Goal: Navigation & Orientation: Find specific page/section

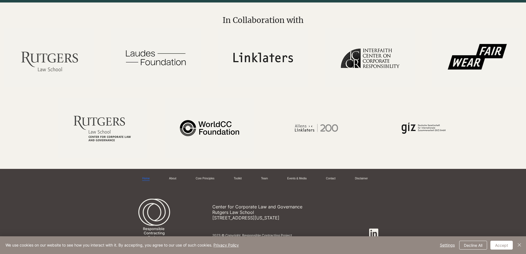
scroll to position [874, 0]
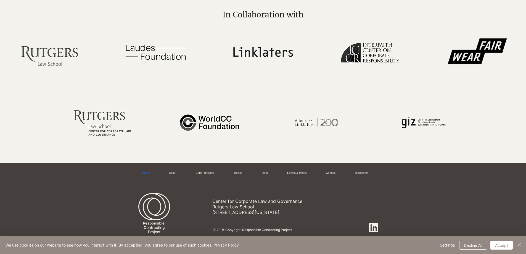
drag, startPoint x: 305, startPoint y: 212, endPoint x: 213, endPoint y: 212, distance: 91.9
click at [213, 212] on p "[STREET_ADDRESS][US_STATE]" at bounding box center [275, 212] width 126 height 6
copy p "[STREET_ADDRESS][US_STATE]"
click at [332, 172] on link "Contact" at bounding box center [330, 173] width 9 height 4
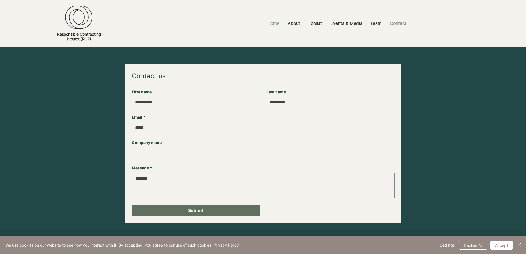
click at [278, 25] on p "Home" at bounding box center [273, 23] width 18 height 12
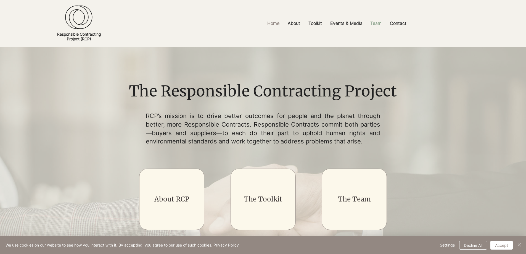
click at [374, 24] on p "Team" at bounding box center [375, 23] width 17 height 12
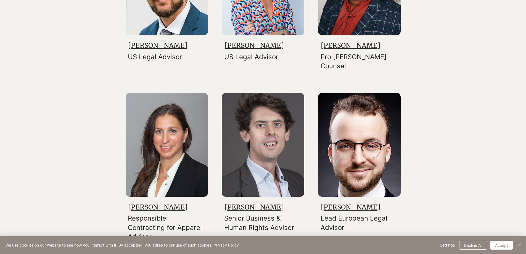
scroll to position [589, 0]
